Goal: Transaction & Acquisition: Book appointment/travel/reservation

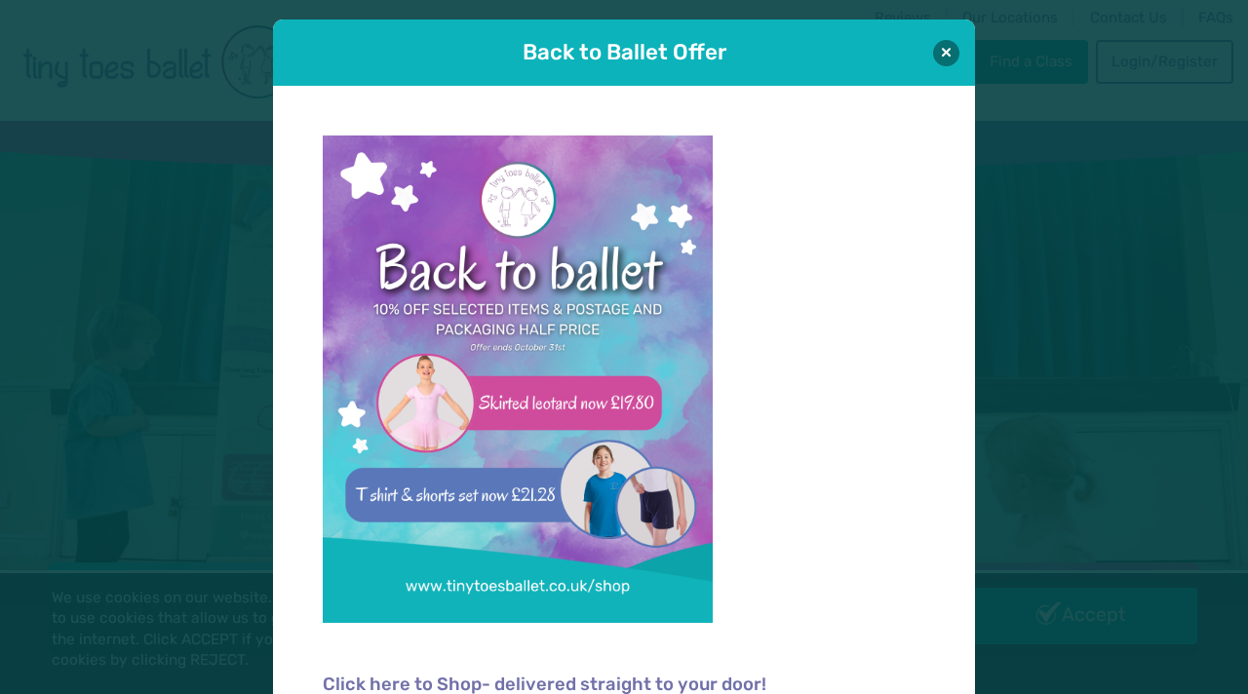
scroll to position [20, 0]
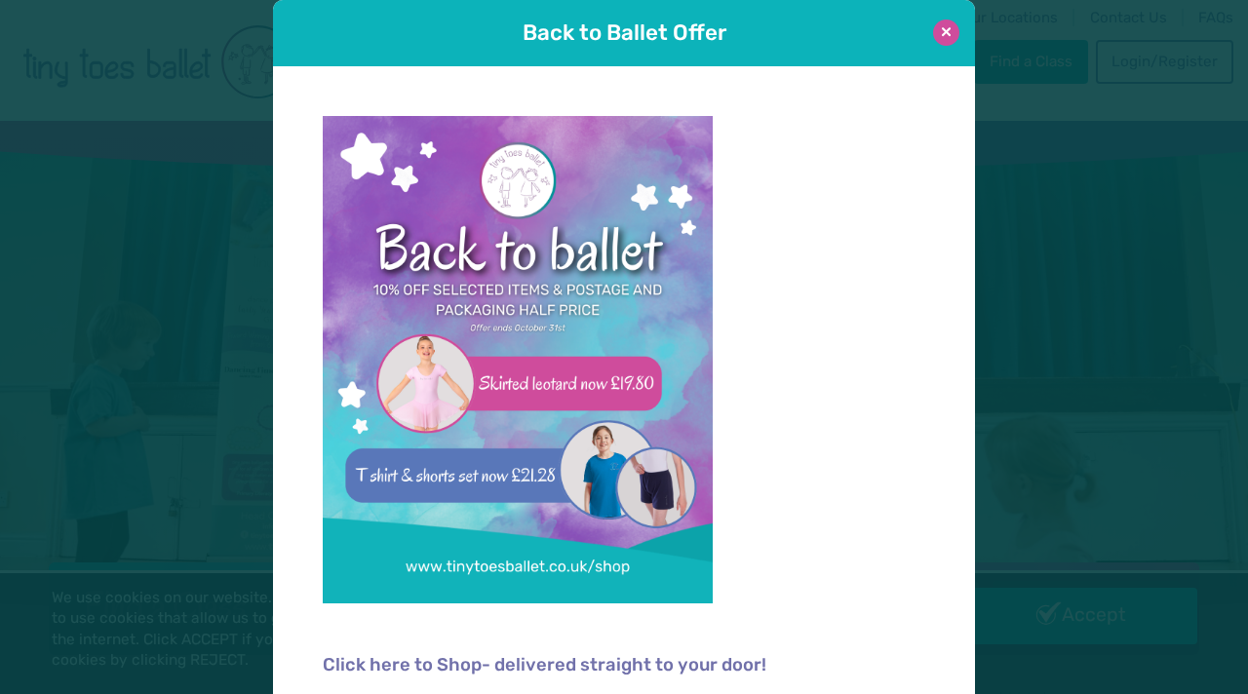
click at [947, 32] on button at bounding box center [946, 33] width 26 height 26
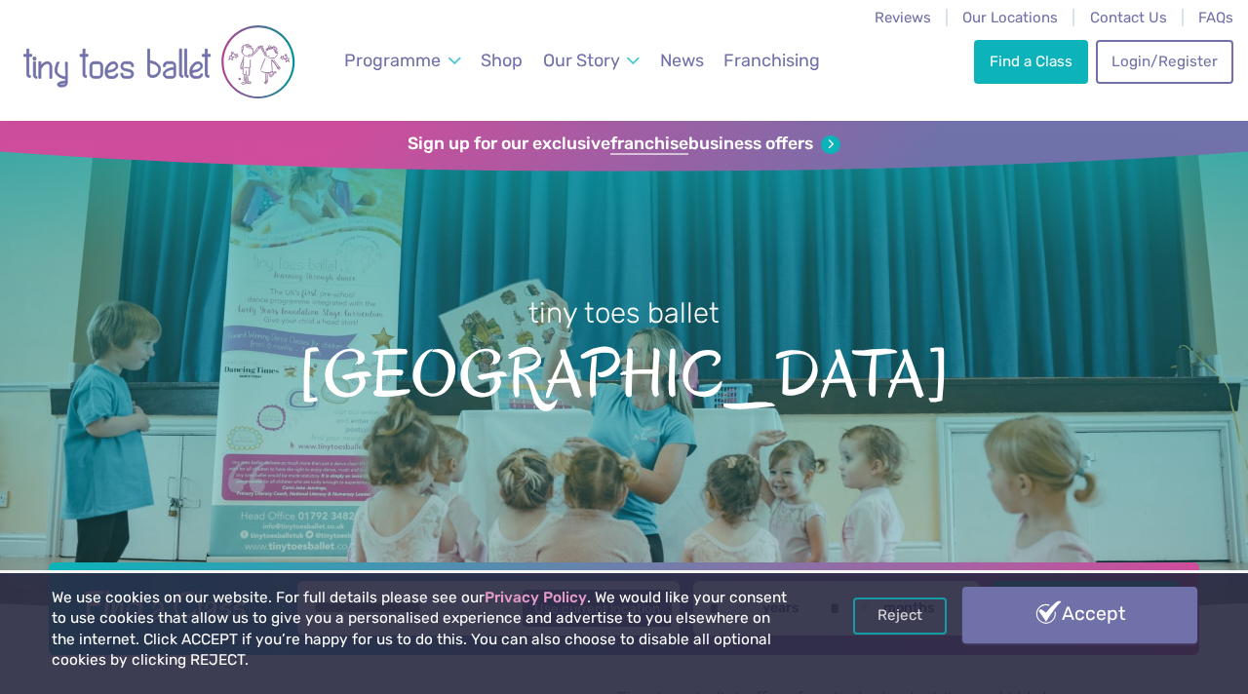
click at [1070, 621] on link "Accept" at bounding box center [1080, 615] width 235 height 57
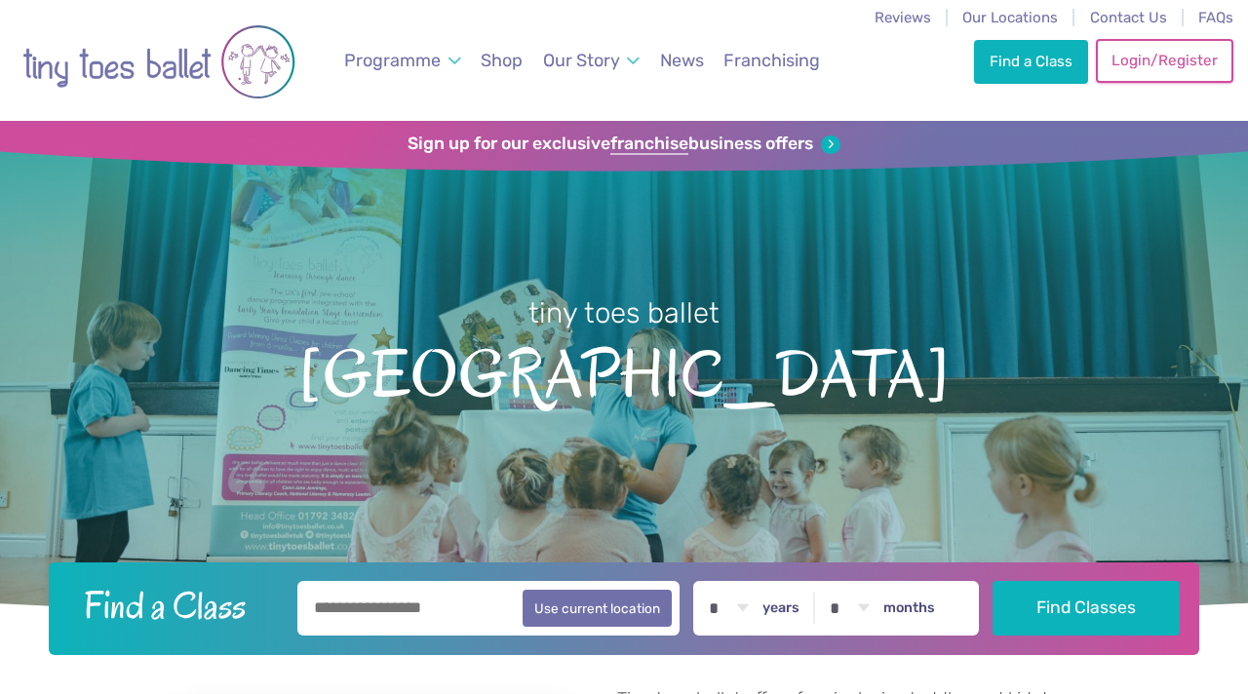
click at [1136, 57] on link "Login/Register" at bounding box center [1164, 60] width 137 height 43
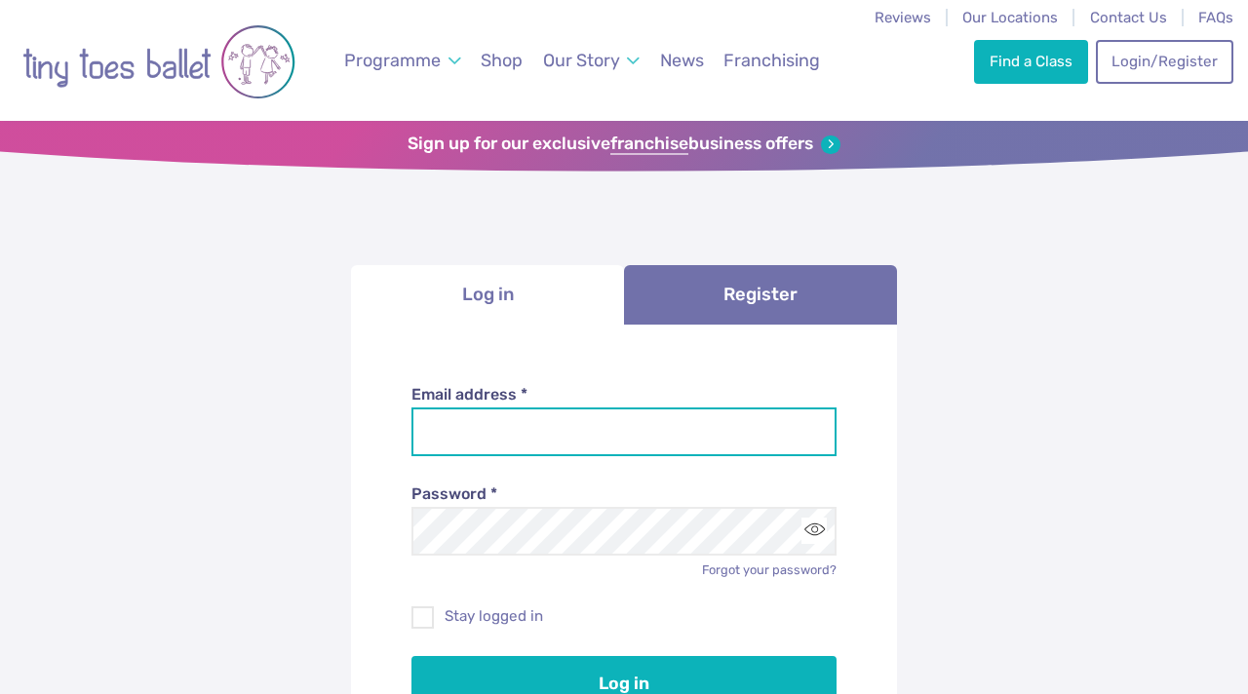
click at [690, 422] on input "Email address *" at bounding box center [625, 432] width 426 height 49
type input "**********"
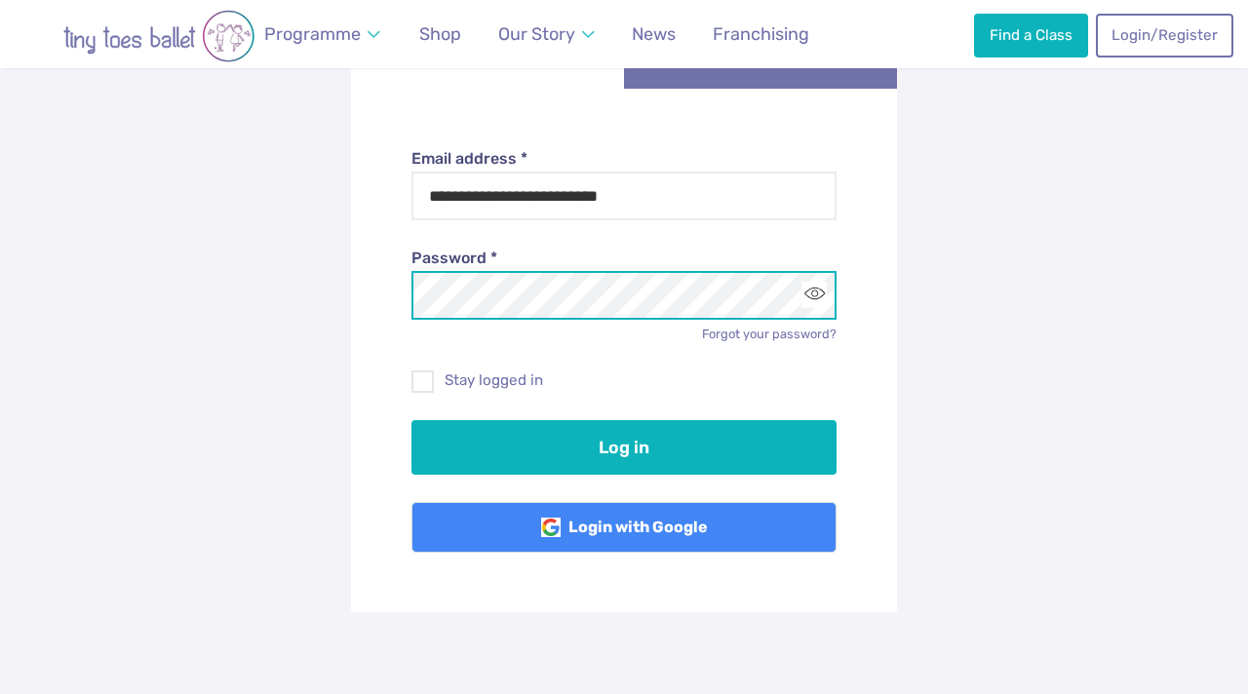
scroll to position [240, 0]
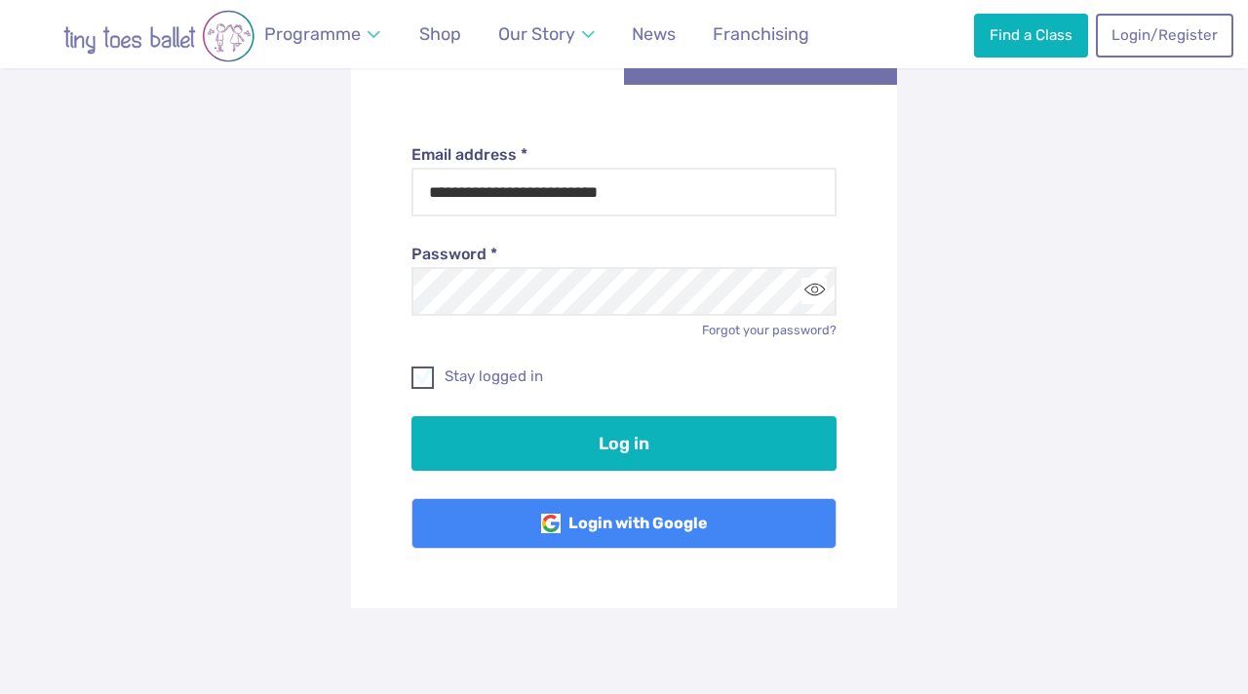
click at [427, 384] on span at bounding box center [424, 382] width 20 height 18
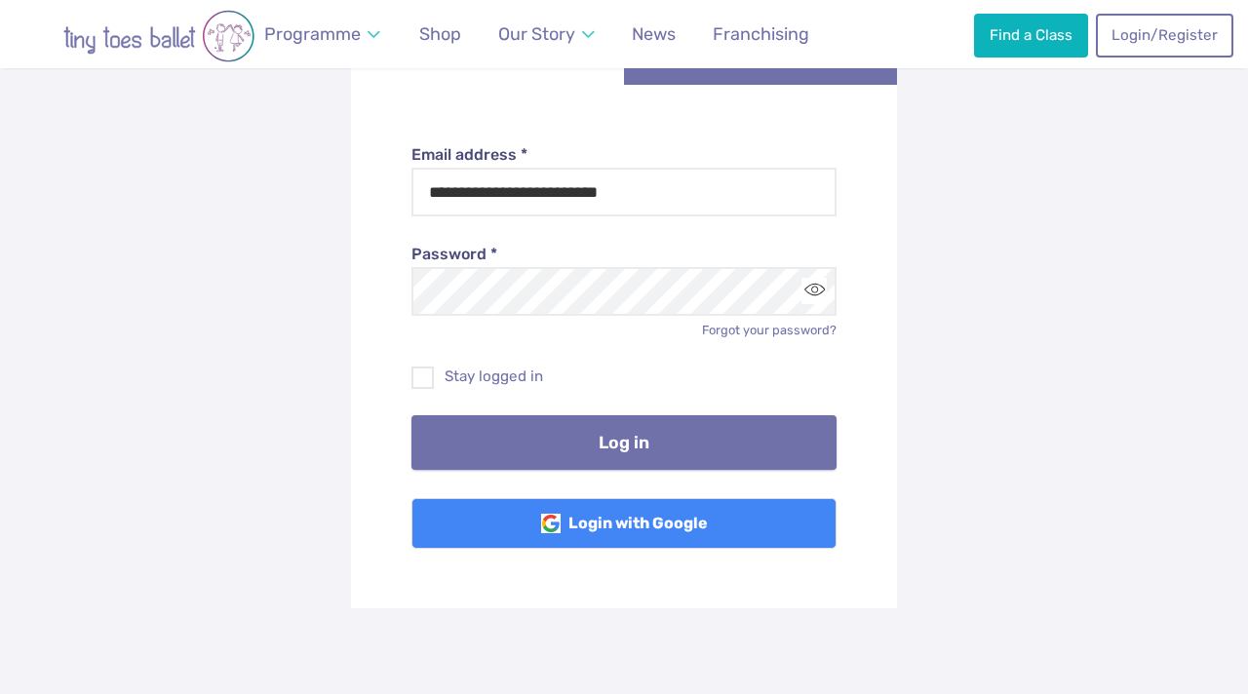
click at [597, 452] on button "Log in" at bounding box center [625, 442] width 426 height 55
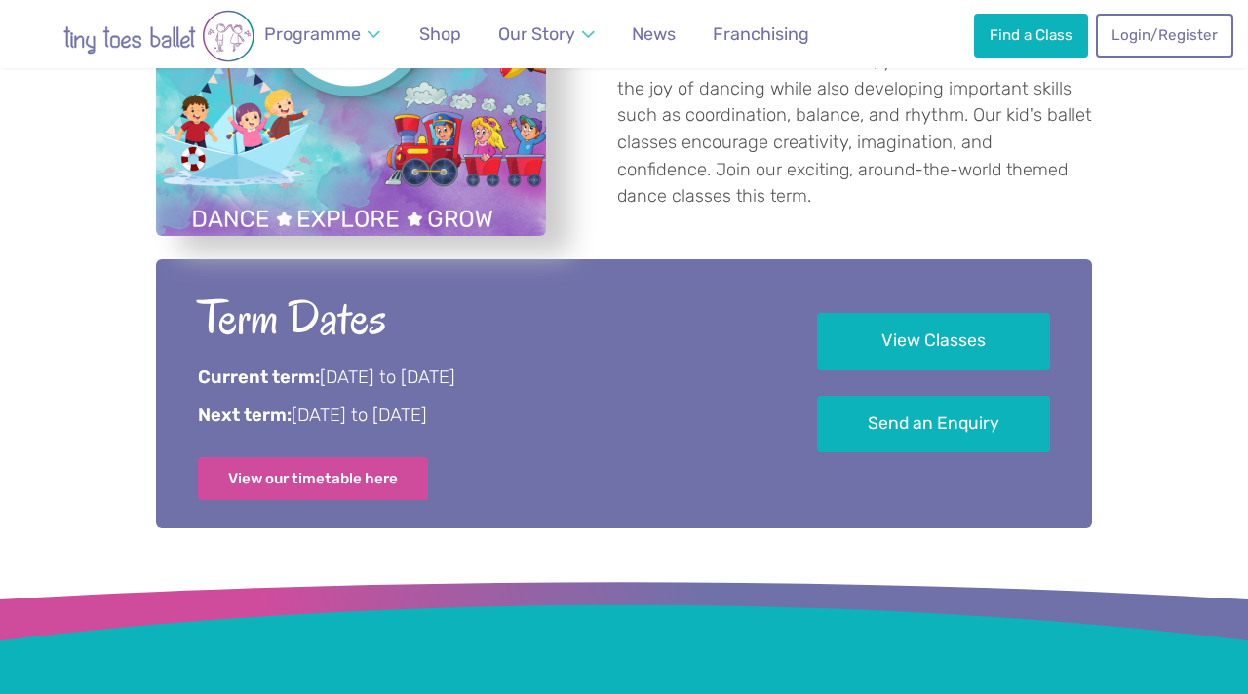
scroll to position [868, 0]
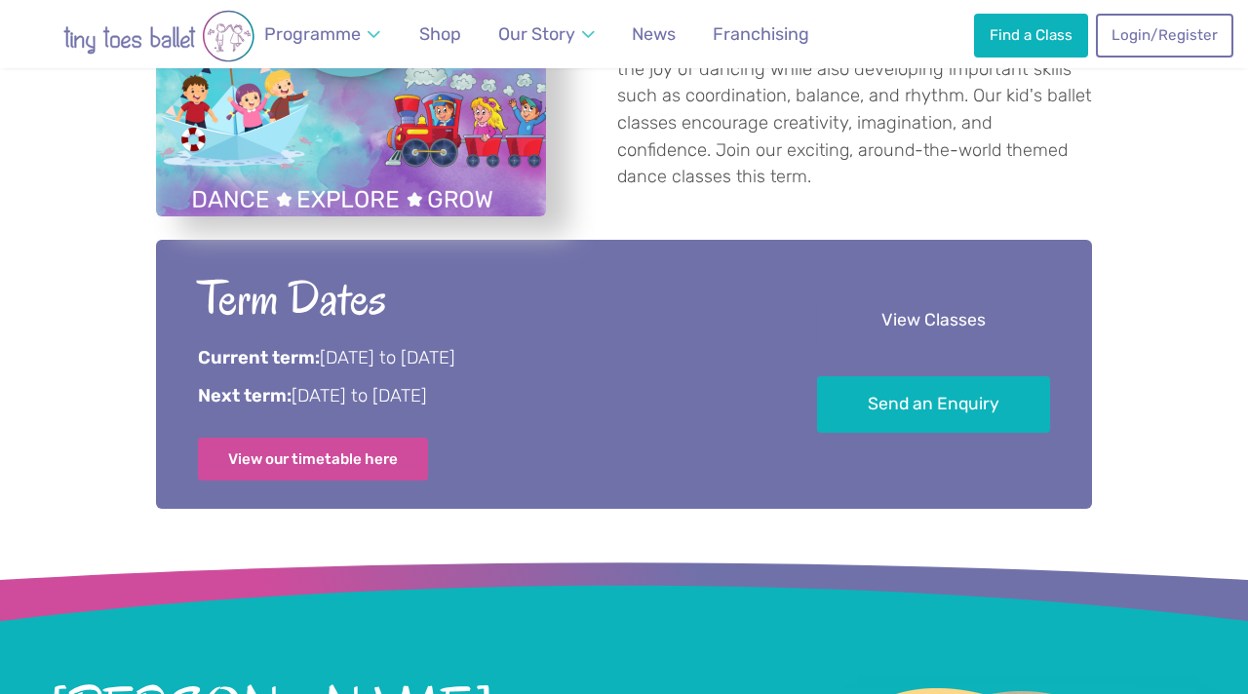
click at [943, 331] on link "View Classes" at bounding box center [933, 322] width 233 height 58
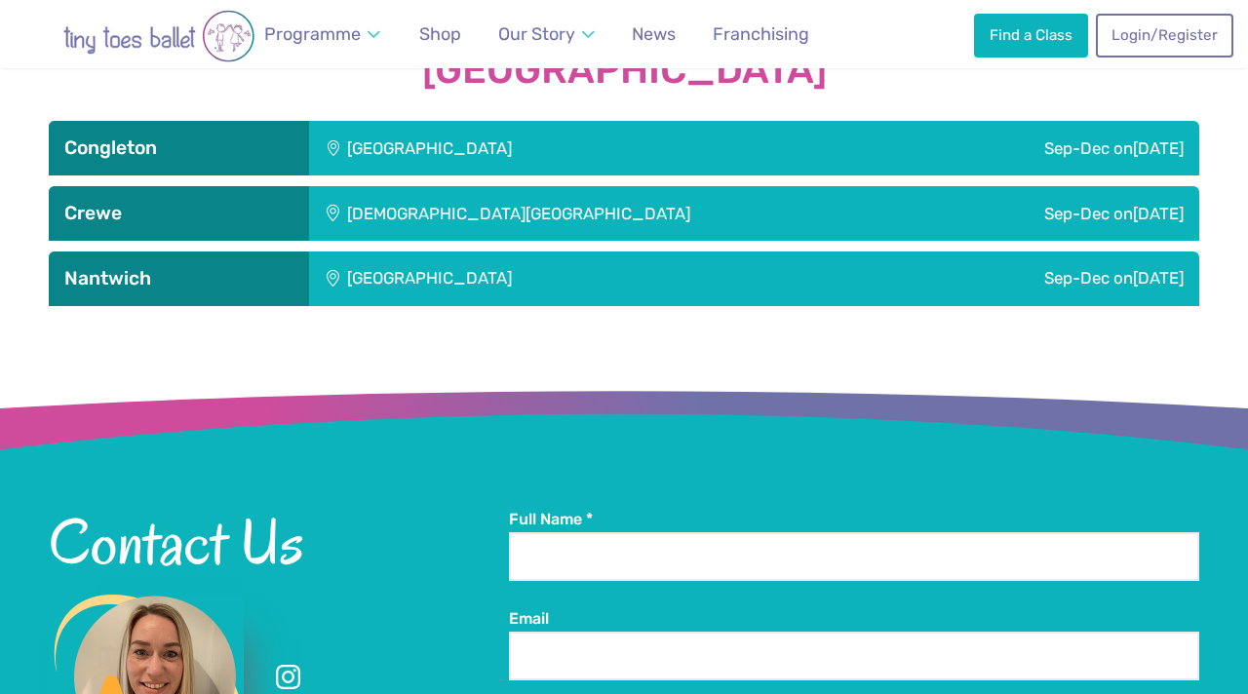
scroll to position [2086, 0]
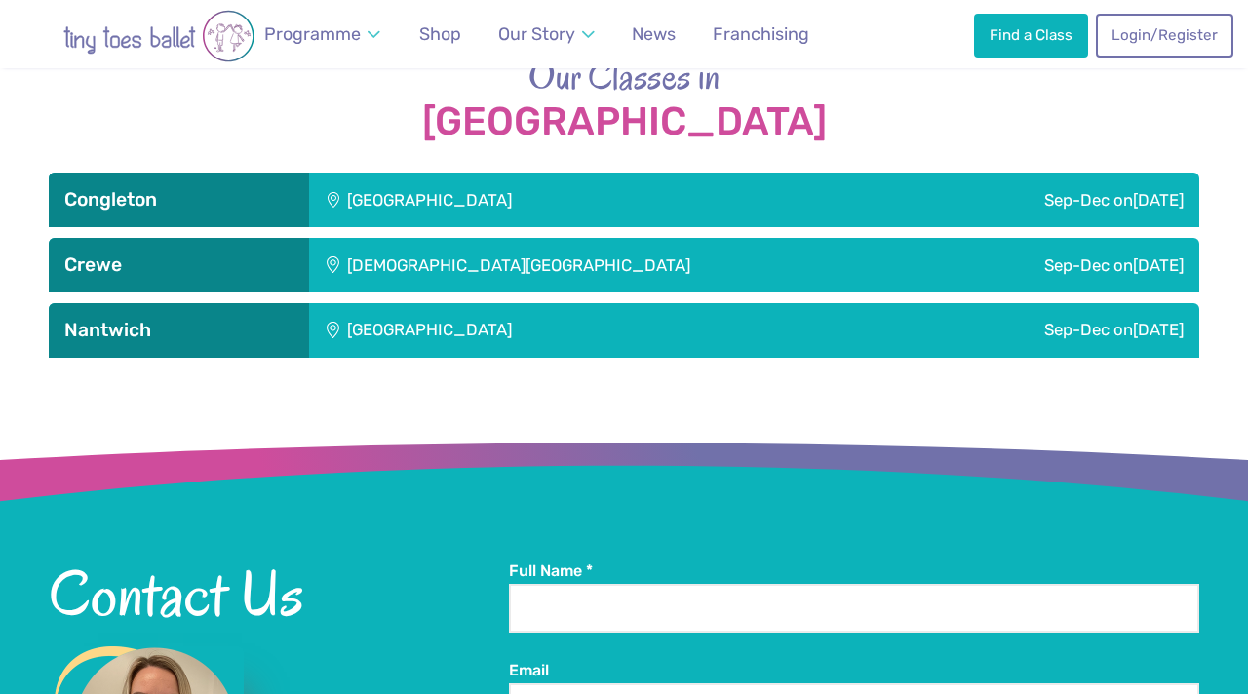
click at [191, 261] on h3 "Crewe" at bounding box center [178, 265] width 229 height 23
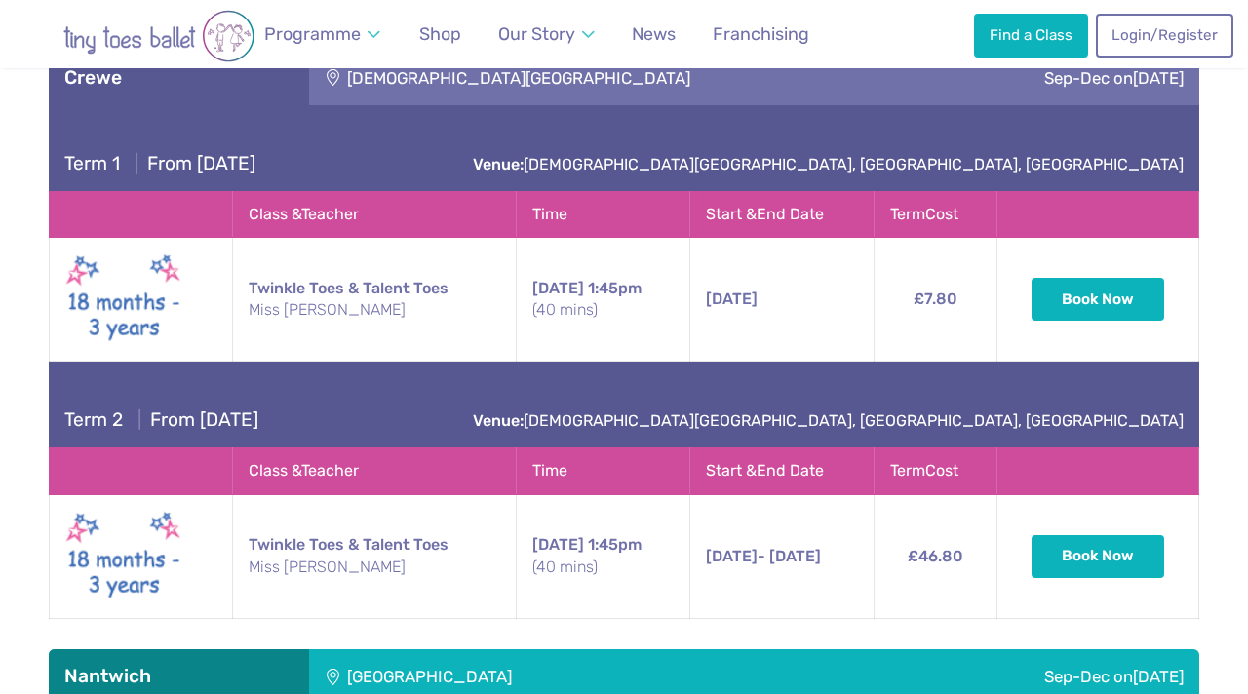
scroll to position [2425, 0]
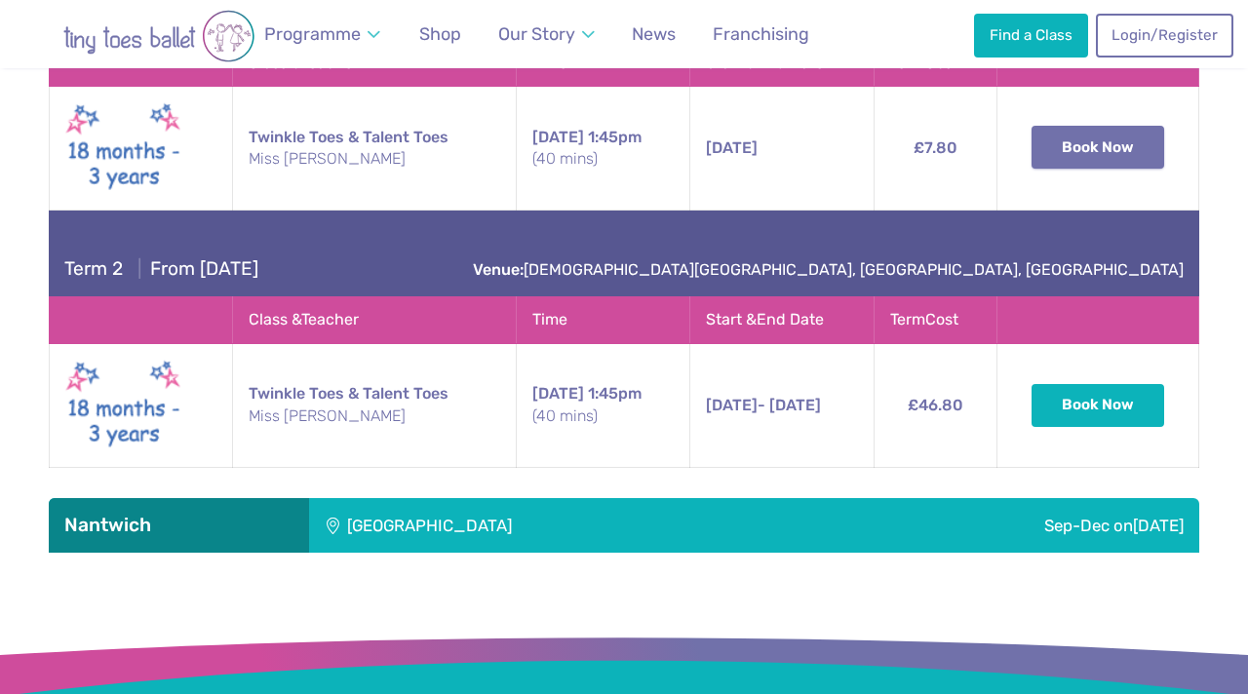
click at [1129, 154] on button "Book Now" at bounding box center [1098, 147] width 133 height 43
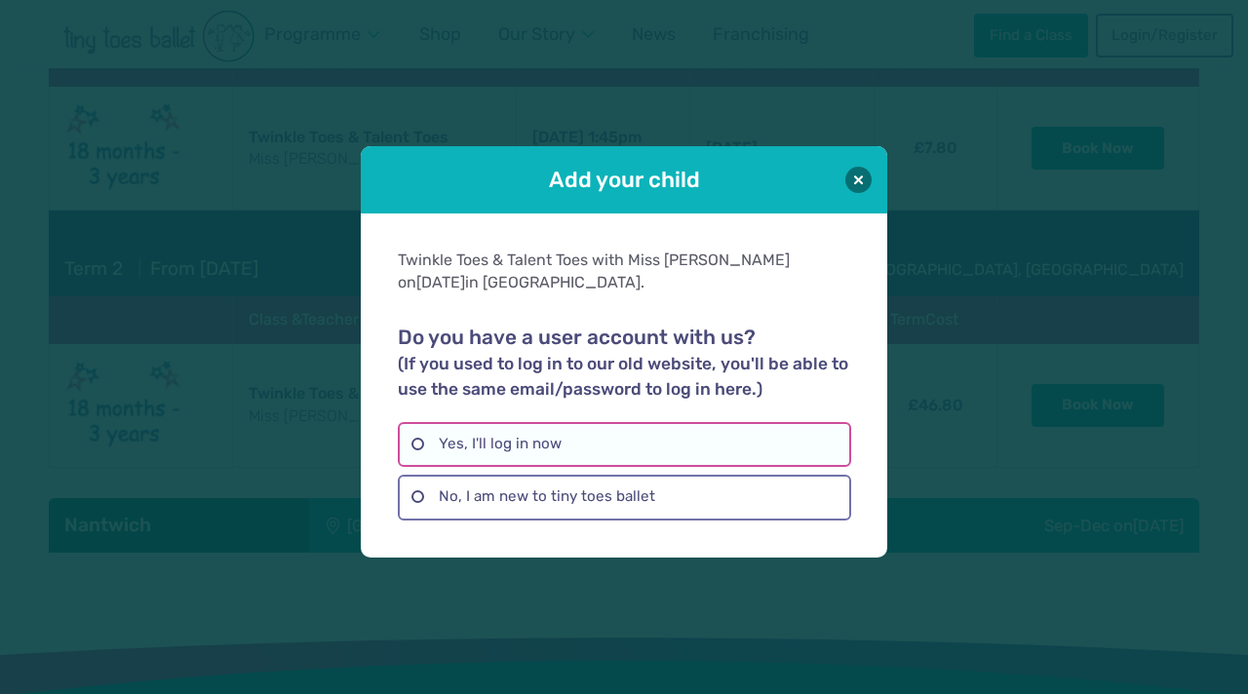
click at [415, 429] on label "Yes, I'll log in now" at bounding box center [624, 444] width 453 height 45
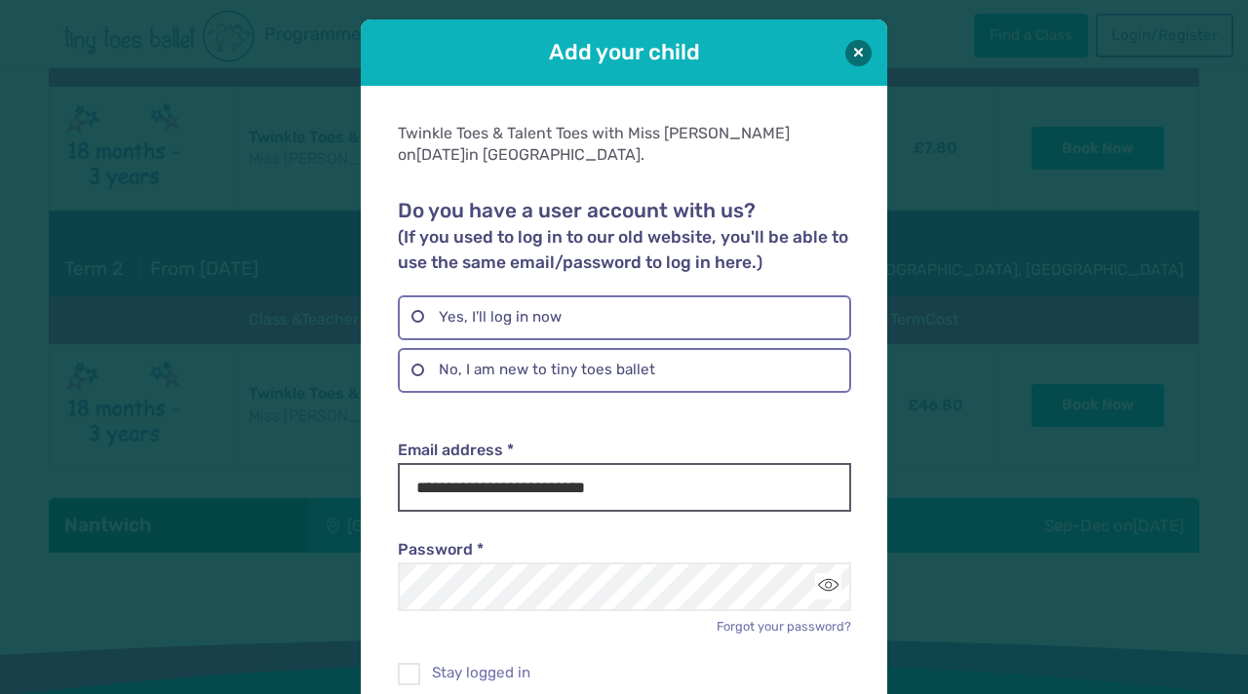
scroll to position [175, 0]
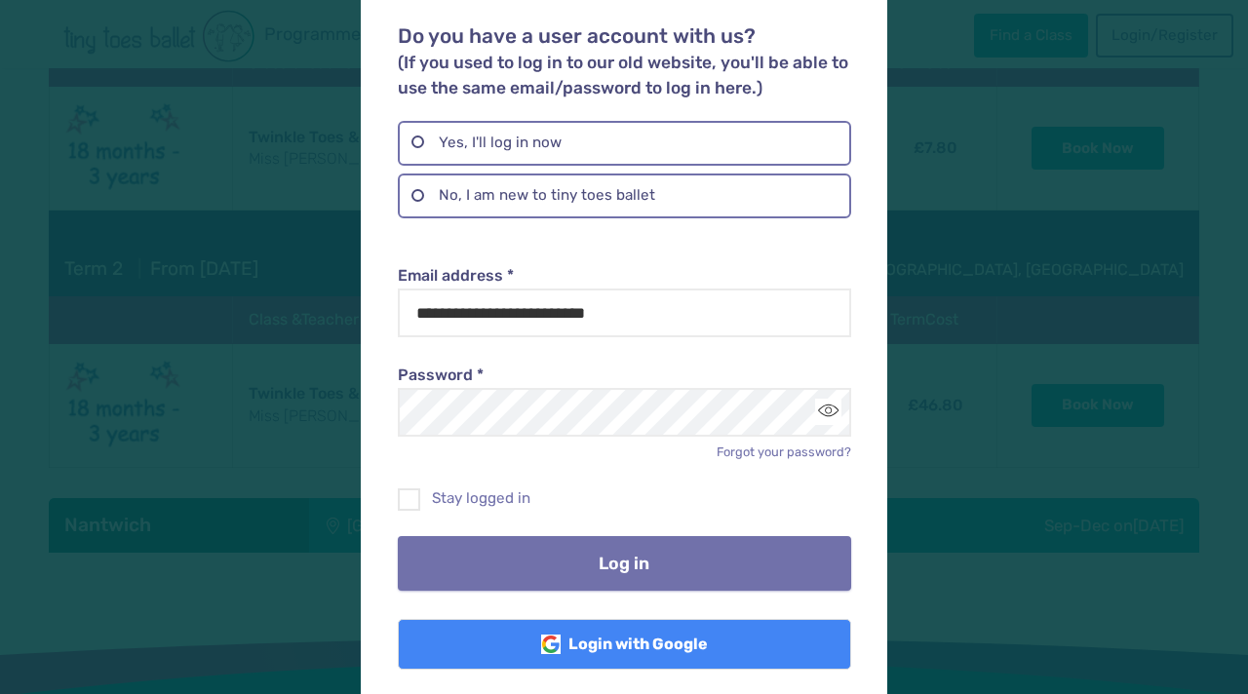
click at [628, 550] on button "Log in" at bounding box center [624, 563] width 453 height 55
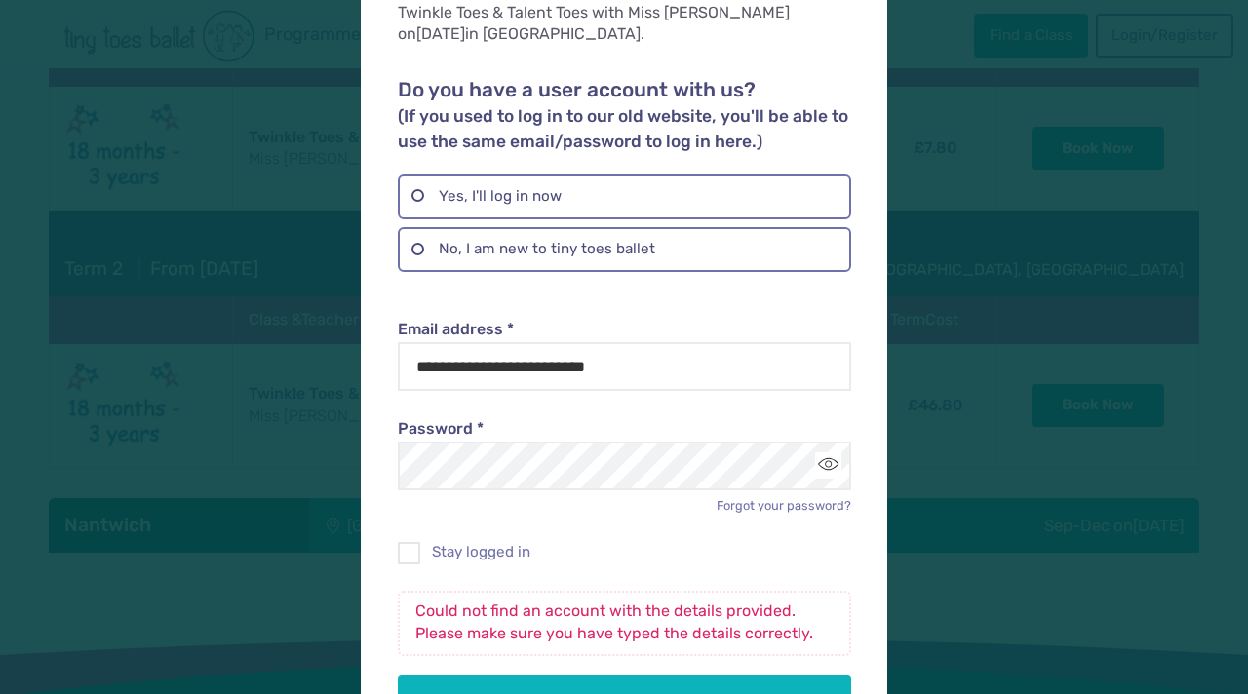
scroll to position [0, 0]
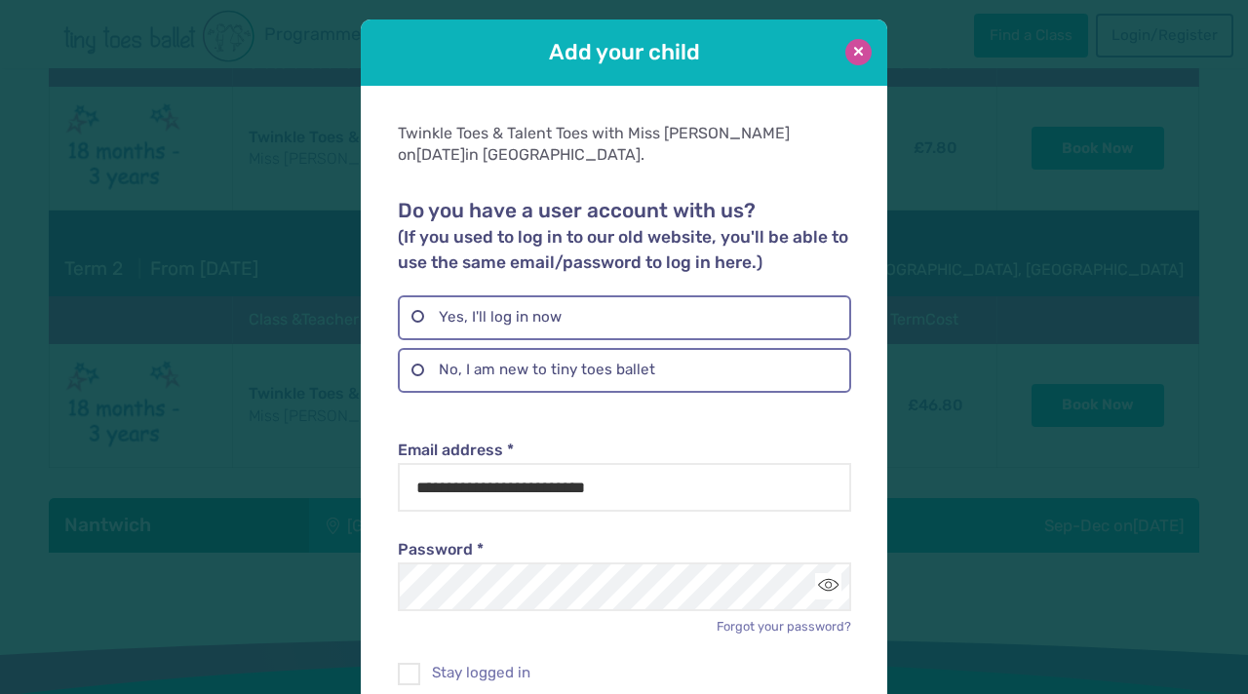
click at [860, 48] on button at bounding box center [859, 52] width 26 height 26
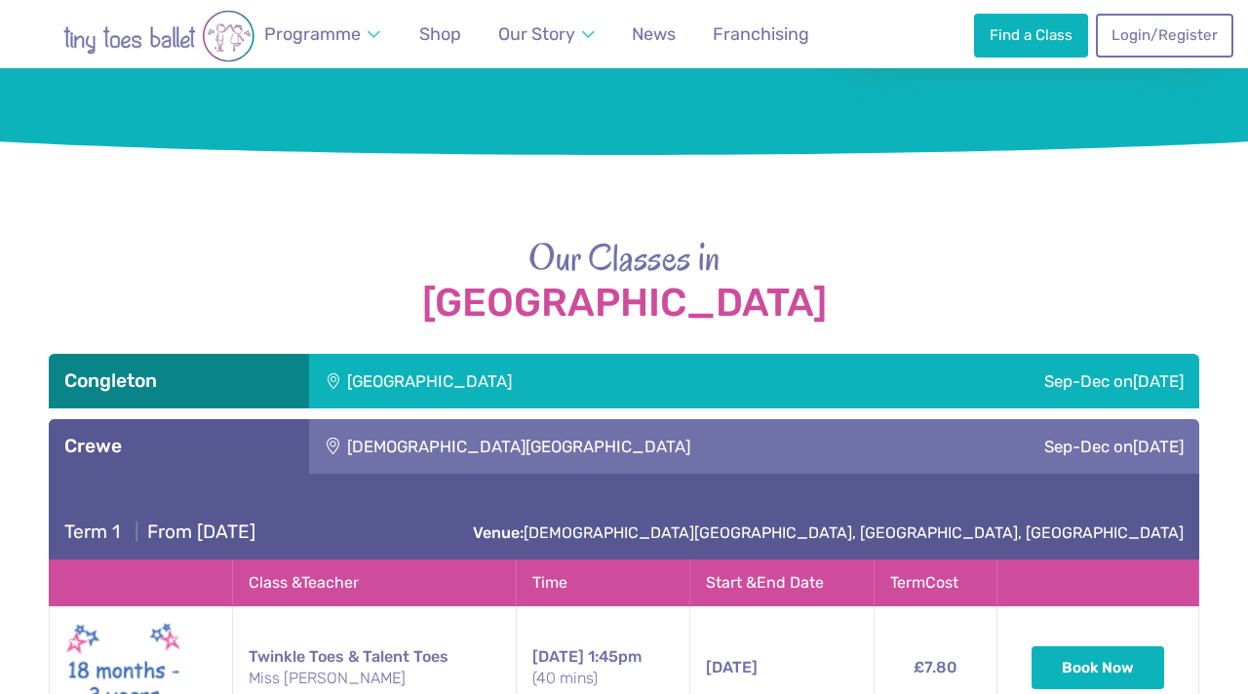
scroll to position [1699, 0]
